Goal: Communication & Community: Ask a question

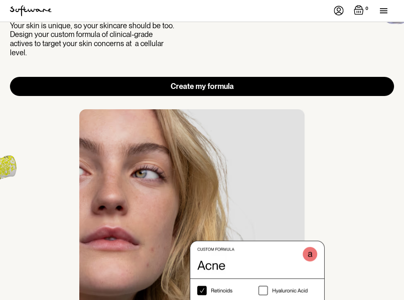
scroll to position [61, 0]
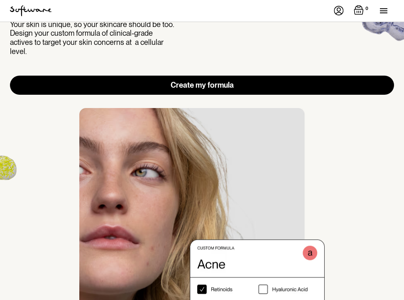
click at [341, 11] on img at bounding box center [339, 11] width 10 height 10
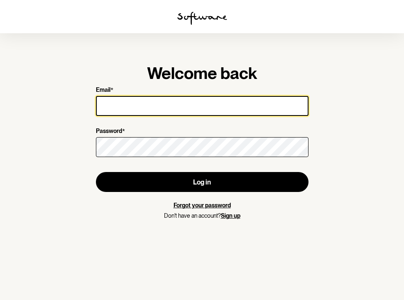
type input "tranjita80@gmail.com"
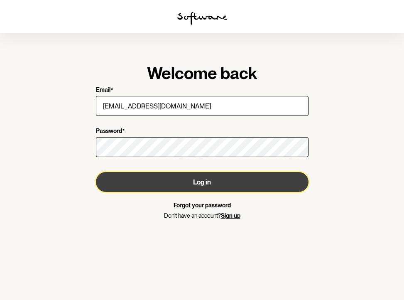
click at [226, 182] on button "Log in" at bounding box center [202, 182] width 212 height 20
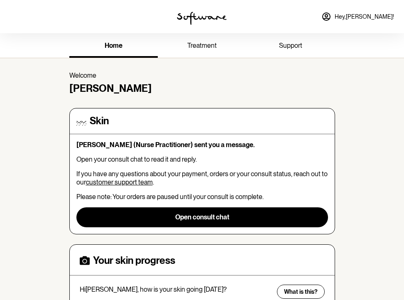
click at [282, 44] on span "support" at bounding box center [290, 45] width 23 height 8
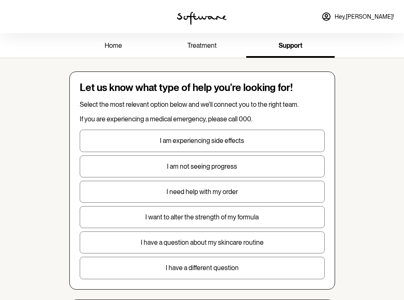
click at [196, 51] on link "treatment" at bounding box center [202, 46] width 88 height 23
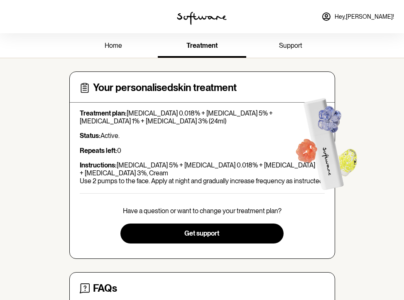
click at [118, 47] on span "home" at bounding box center [113, 45] width 17 height 8
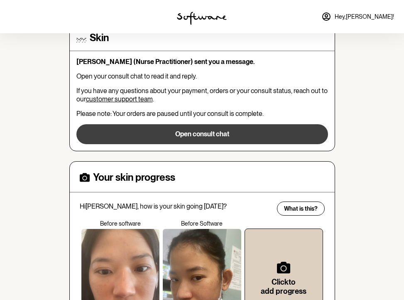
scroll to position [83, 0]
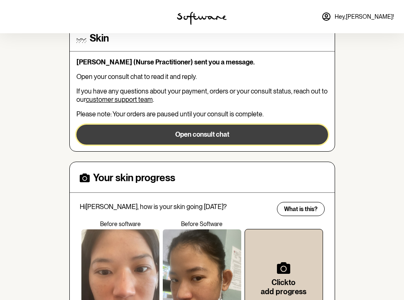
click at [194, 134] on button "Open consult chat" at bounding box center [201, 134] width 251 height 20
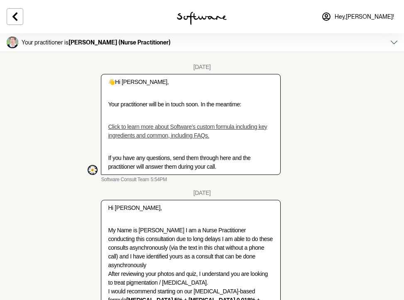
click at [395, 46] on button at bounding box center [393, 43] width 7 height 12
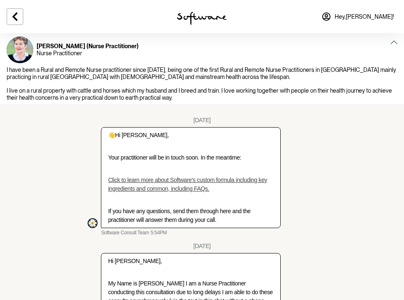
click at [395, 46] on button at bounding box center [393, 43] width 7 height 12
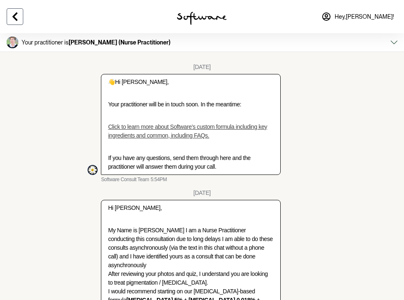
click at [17, 14] on icon at bounding box center [14, 16] width 5 height 8
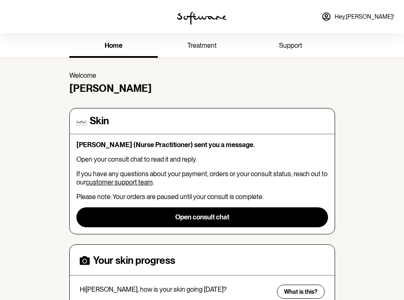
scroll to position [4, 0]
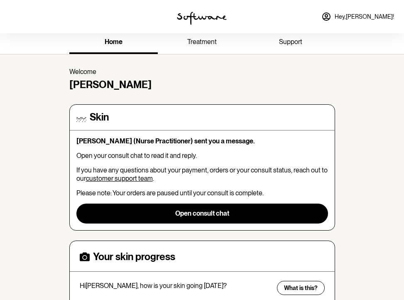
click at [290, 42] on span "support" at bounding box center [290, 42] width 23 height 8
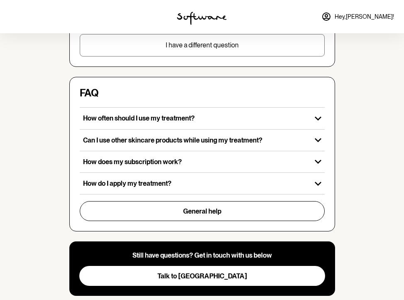
scroll to position [223, 0]
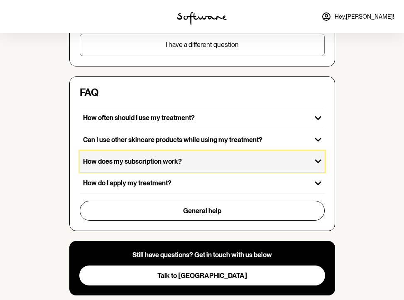
click at [260, 161] on p "How does my subscription work?" at bounding box center [195, 161] width 225 height 8
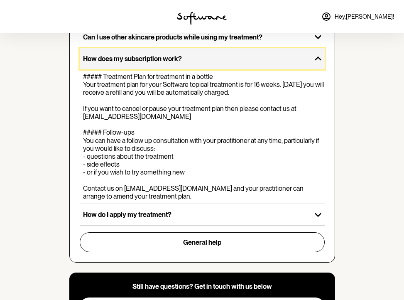
scroll to position [329, 0]
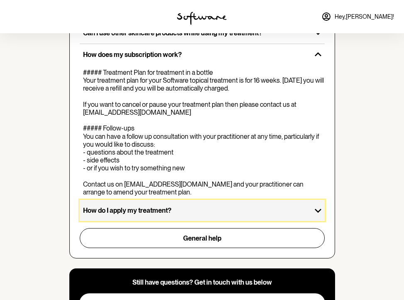
click at [244, 210] on p "How do I apply my treatment?" at bounding box center [195, 210] width 225 height 8
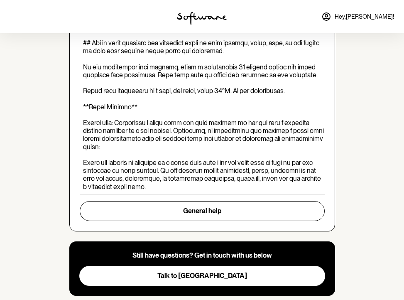
scroll to position [593, 0]
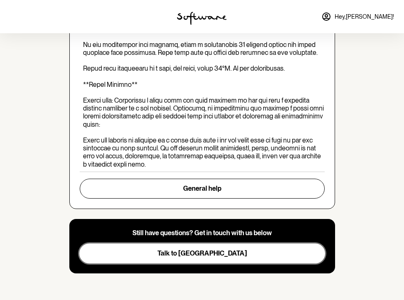
click at [233, 255] on button "Talk to us" at bounding box center [202, 253] width 246 height 20
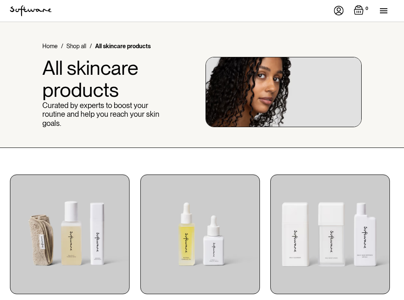
click at [340, 10] on img at bounding box center [339, 11] width 10 height 10
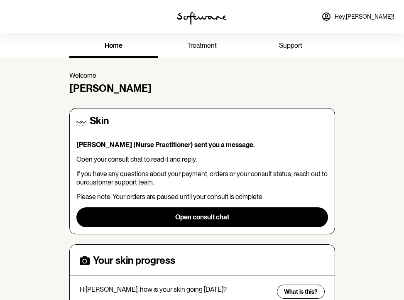
click at [203, 47] on span "treatment" at bounding box center [201, 45] width 29 height 8
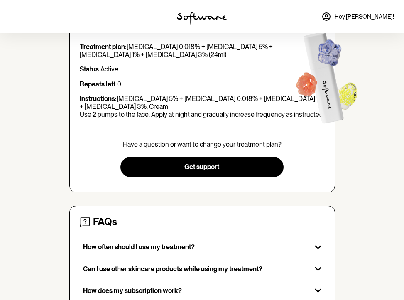
scroll to position [113, 0]
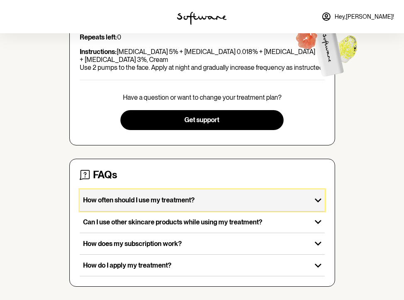
click at [159, 203] on p "How often should I use my treatment?" at bounding box center [195, 200] width 225 height 8
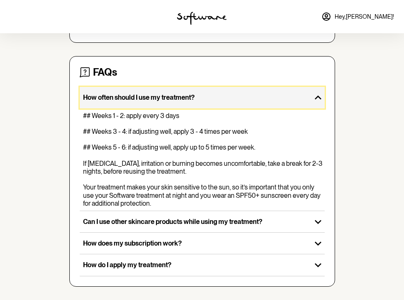
scroll to position [224, 0]
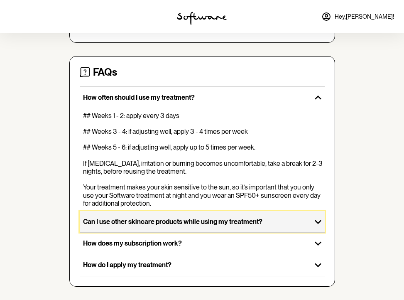
click at [173, 226] on div "Can I use other skincare products while using my treatment?" at bounding box center [196, 221] width 232 height 21
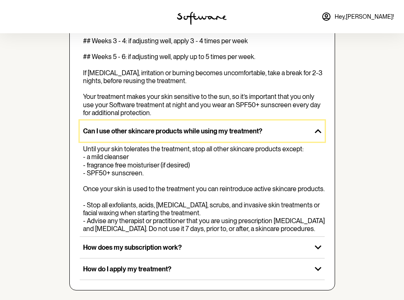
scroll to position [318, 0]
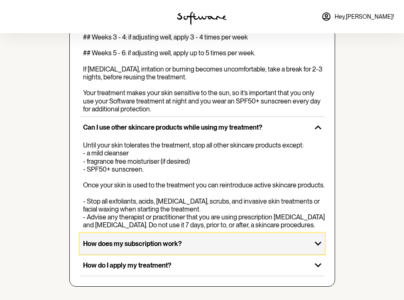
click at [176, 251] on div "How does my subscription work?" at bounding box center [196, 243] width 232 height 21
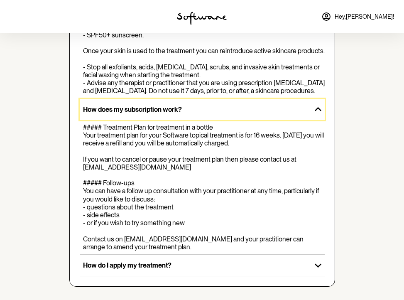
scroll to position [452, 0]
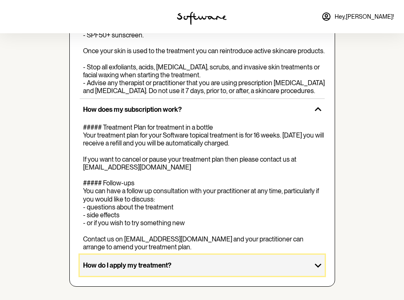
click at [174, 261] on div "How do I apply my treatment?" at bounding box center [196, 264] width 232 height 21
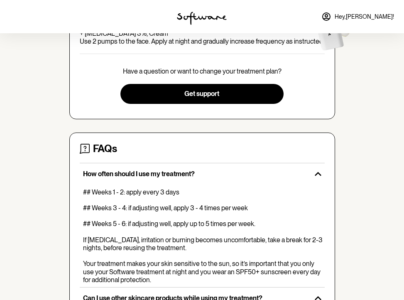
scroll to position [0, 0]
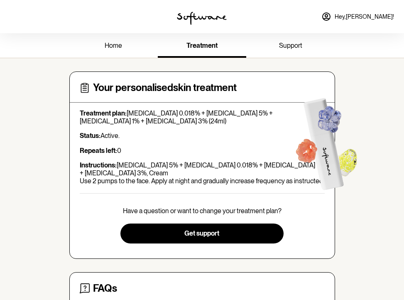
click at [377, 16] on span "Hey, RANJITA !" at bounding box center [363, 16] width 59 height 7
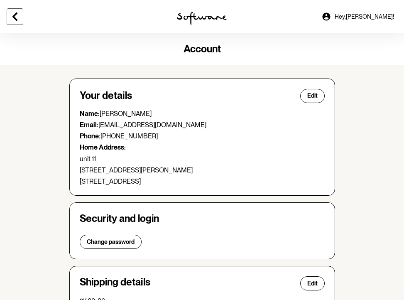
click at [17, 12] on icon at bounding box center [14, 16] width 5 height 8
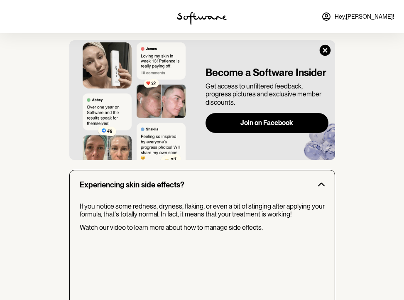
scroll to position [512, 0]
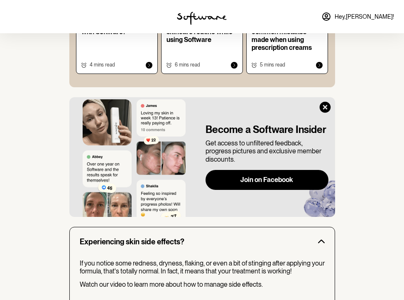
click at [331, 16] on icon at bounding box center [326, 17] width 10 height 10
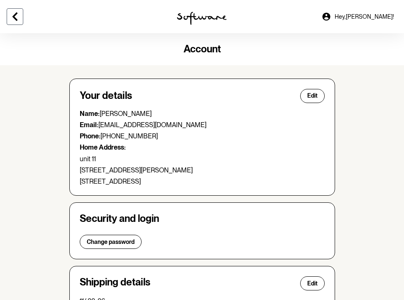
click at [15, 12] on icon at bounding box center [15, 17] width 10 height 10
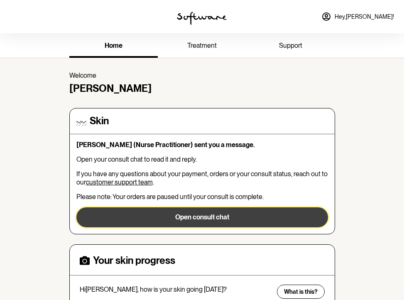
click at [205, 214] on button "Open consult chat" at bounding box center [201, 217] width 251 height 20
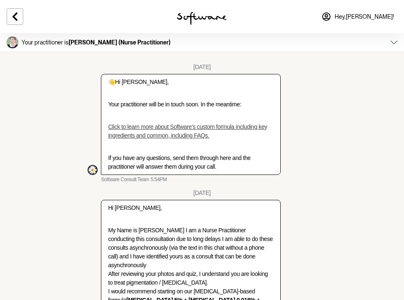
scroll to position [1658, 0]
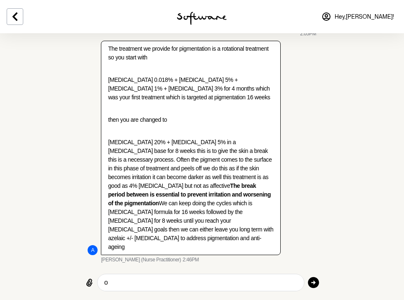
type textarea "ok"
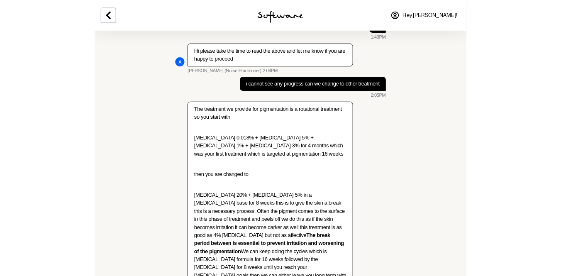
scroll to position [1699, 0]
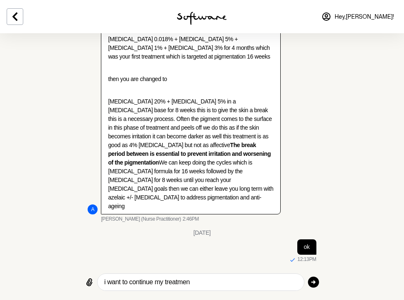
type textarea "i want to continue my treatment"
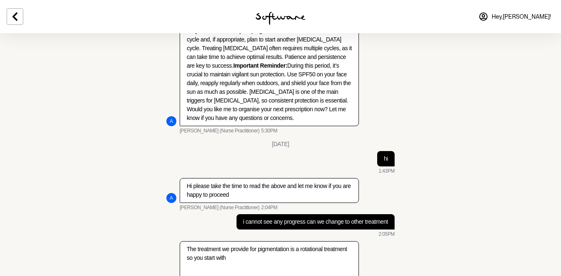
scroll to position [1450, 0]
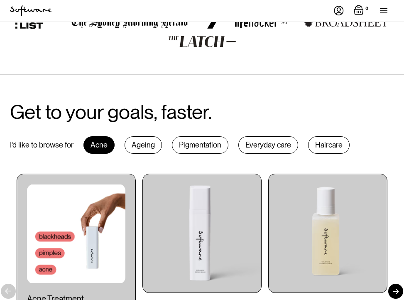
scroll to position [459, 0]
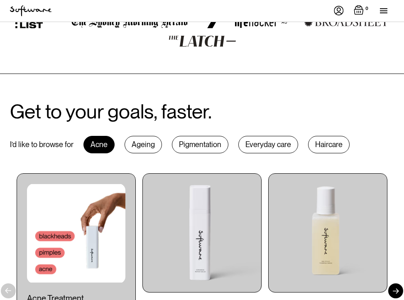
click at [197, 136] on div "Pigmentation" at bounding box center [200, 144] width 56 height 17
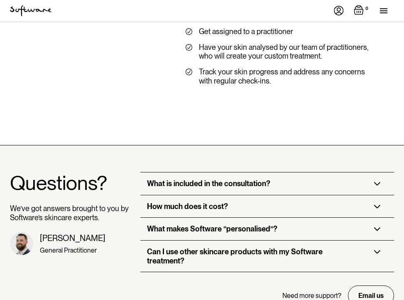
scroll to position [2256, 0]
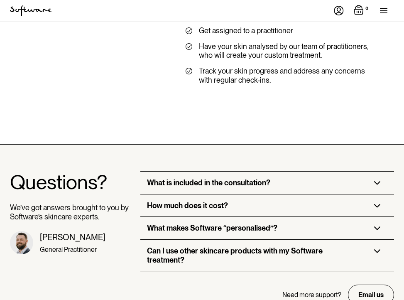
click at [220, 201] on div "How much does it cost?" at bounding box center [187, 205] width 81 height 9
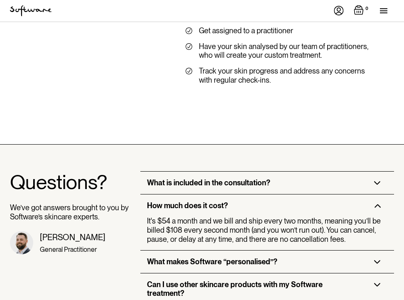
click at [225, 250] on div "What makes Software “personalised”?" at bounding box center [267, 261] width 254 height 22
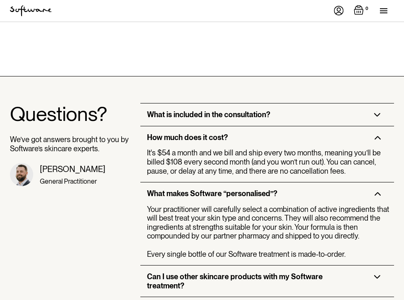
scroll to position [2408, 0]
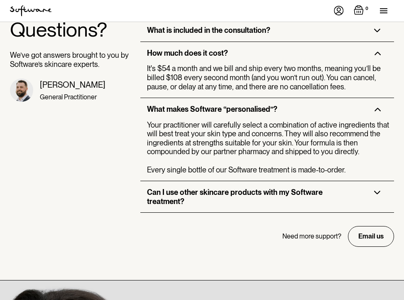
click at [250, 188] on div "Can I use other skincare products with my Software treatment?" at bounding box center [254, 197] width 214 height 18
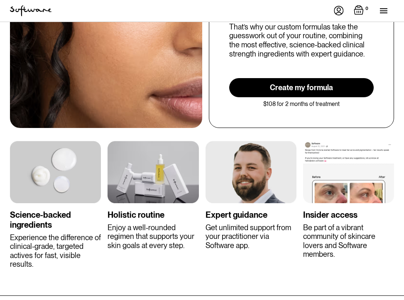
scroll to position [1872, 0]
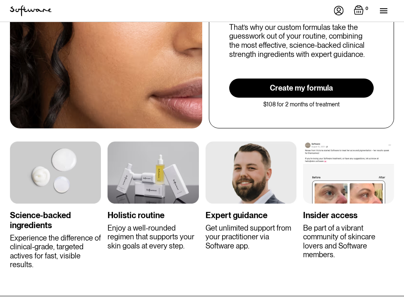
click at [279, 78] on link "Create my formula" at bounding box center [301, 87] width 145 height 19
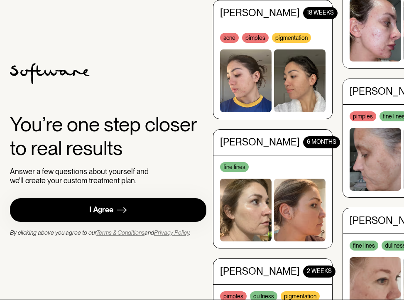
click at [95, 219] on link "I Agree" at bounding box center [108, 210] width 196 height 24
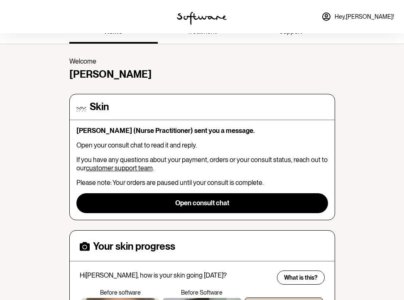
scroll to position [8, 0]
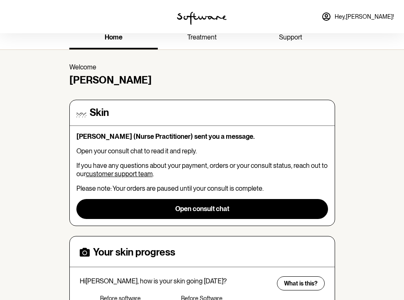
click at [210, 47] on link "treatment" at bounding box center [202, 38] width 88 height 23
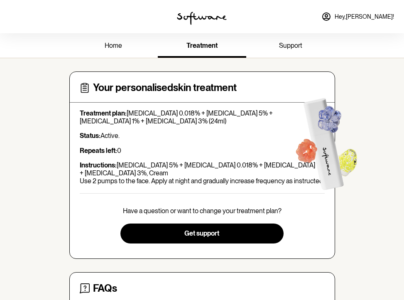
click at [87, 89] on icon at bounding box center [85, 88] width 10 height 10
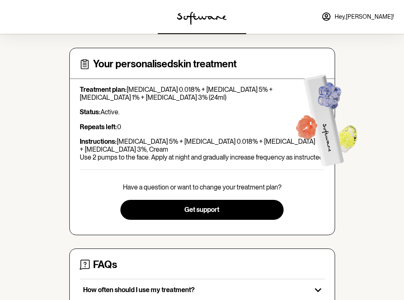
scroll to position [26, 0]
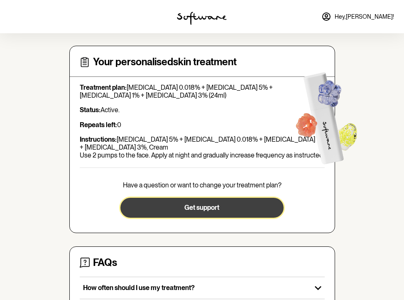
click at [225, 206] on button "Get support" at bounding box center [201, 208] width 163 height 20
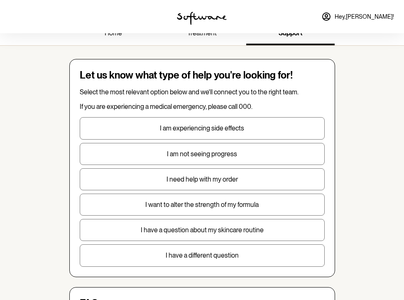
scroll to position [15, 0]
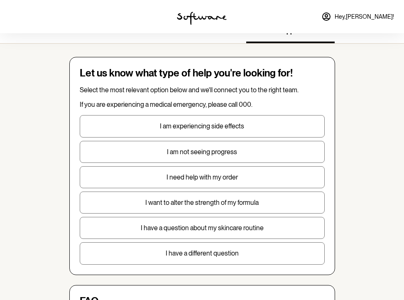
click at [205, 176] on p "I need help with my order" at bounding box center [202, 177] width 244 height 8
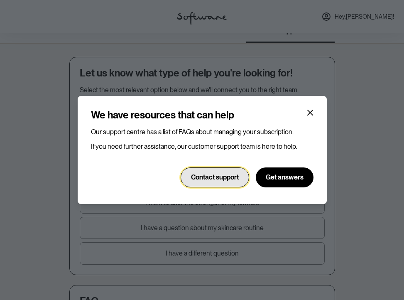
click at [234, 174] on span "Contact support" at bounding box center [215, 177] width 48 height 8
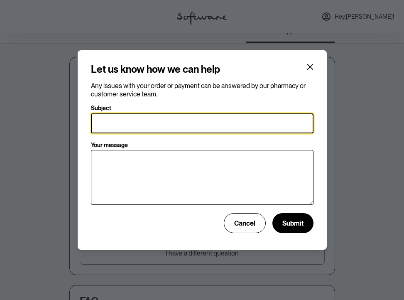
click at [201, 119] on input "Subject" at bounding box center [202, 123] width 222 height 20
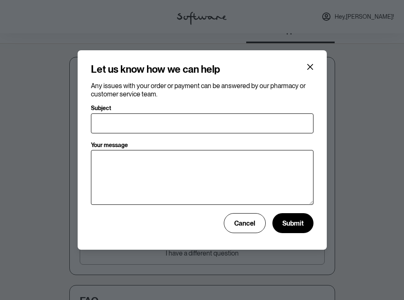
click at [317, 65] on section "Let us know how we can help Any issues with your order or payment can be answer…" at bounding box center [202, 150] width 249 height 200
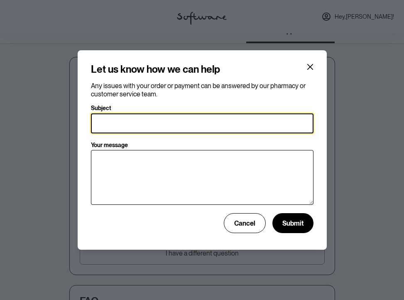
click at [250, 126] on input "Subject" at bounding box center [202, 123] width 222 height 20
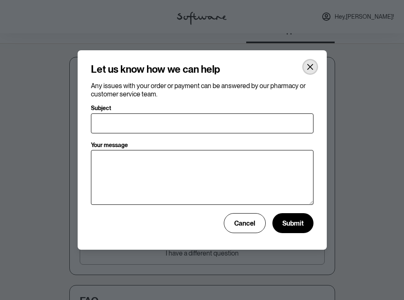
click at [307, 61] on button "Close" at bounding box center [309, 66] width 13 height 13
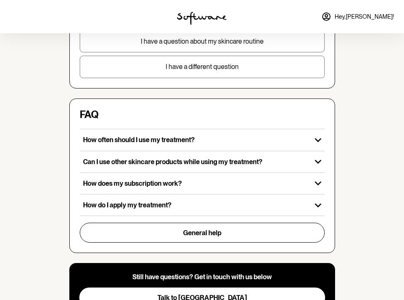
scroll to position [245, 0]
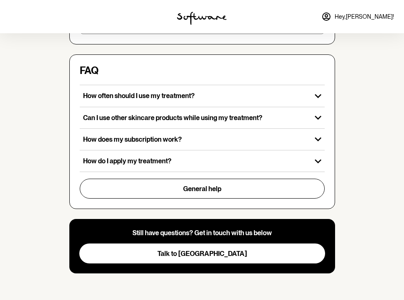
click at [291, 68] on div "FAQ" at bounding box center [202, 72] width 245 height 14
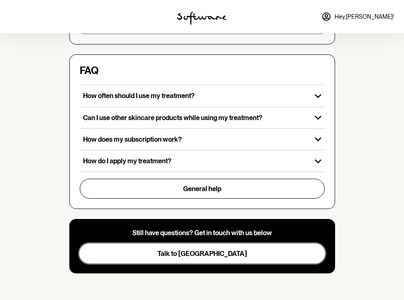
click at [246, 251] on button "Talk to us" at bounding box center [202, 253] width 246 height 20
